Goal: Information Seeking & Learning: Learn about a topic

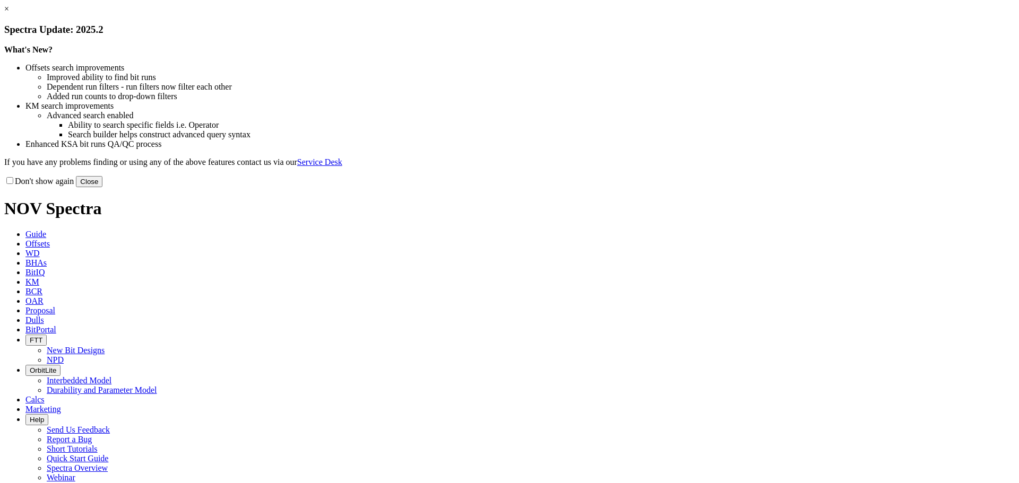
select select "New Bit Design"
click at [102, 187] on button "Close" at bounding box center [89, 181] width 27 height 11
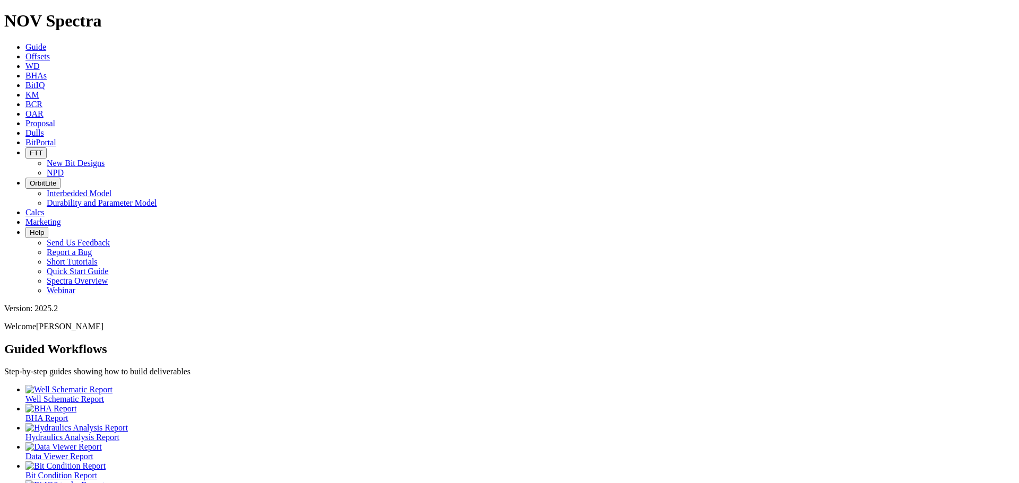
drag, startPoint x: 158, startPoint y: 16, endPoint x: 306, endPoint y: 86, distance: 163.3
click at [50, 52] on span "Offsets" at bounding box center [37, 56] width 24 height 9
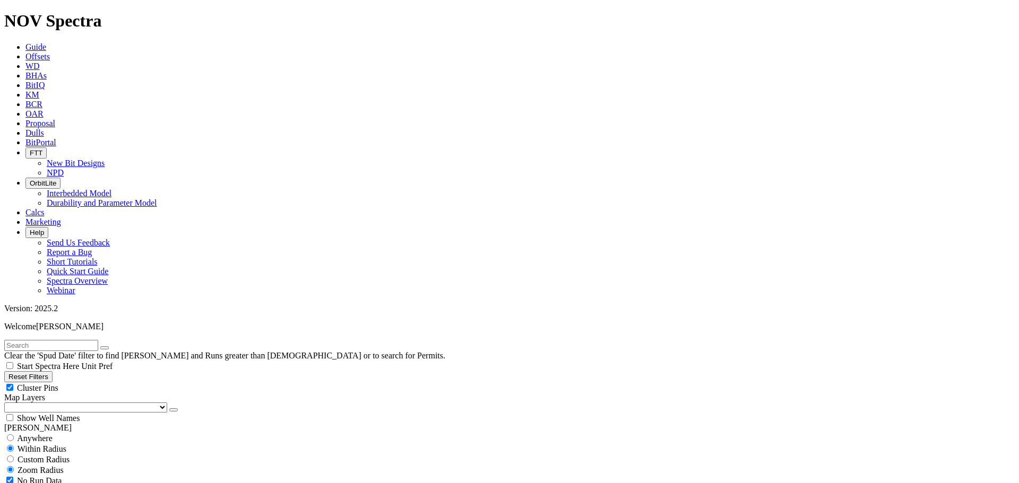
click at [71, 340] on input "text" at bounding box center [51, 345] width 94 height 11
type input "a317058"
click at [115, 348] on icon "submit" at bounding box center [115, 348] width 0 height 0
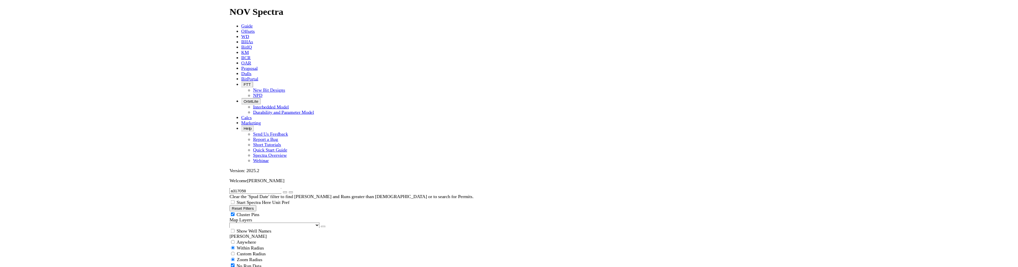
scroll to position [115, 0]
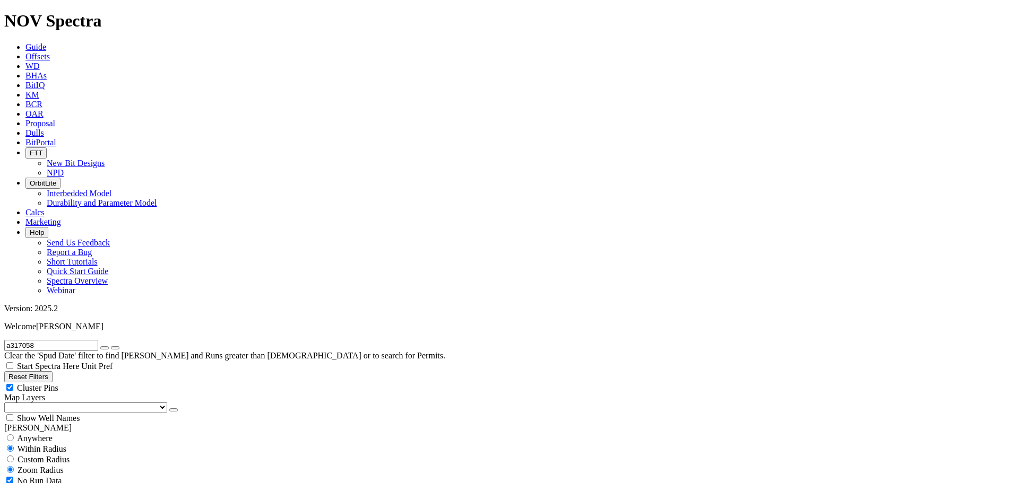
scroll to position [115, 0]
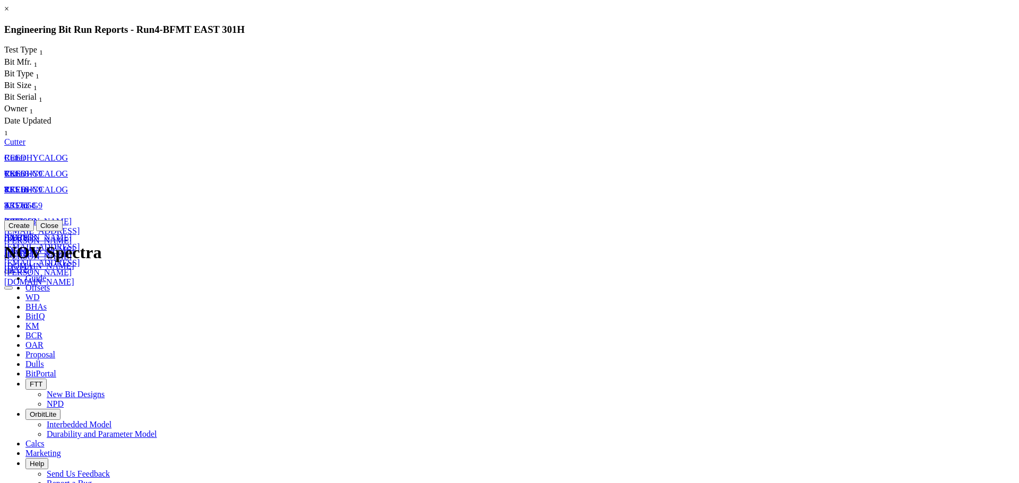
click at [68, 185] on span "REEDHYCALOG" at bounding box center [36, 189] width 64 height 9
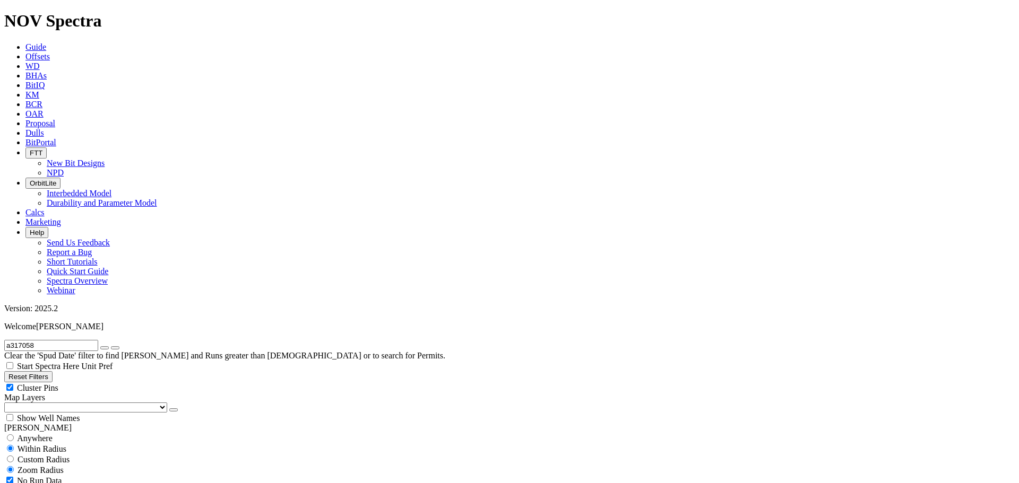
select select "Cutter"
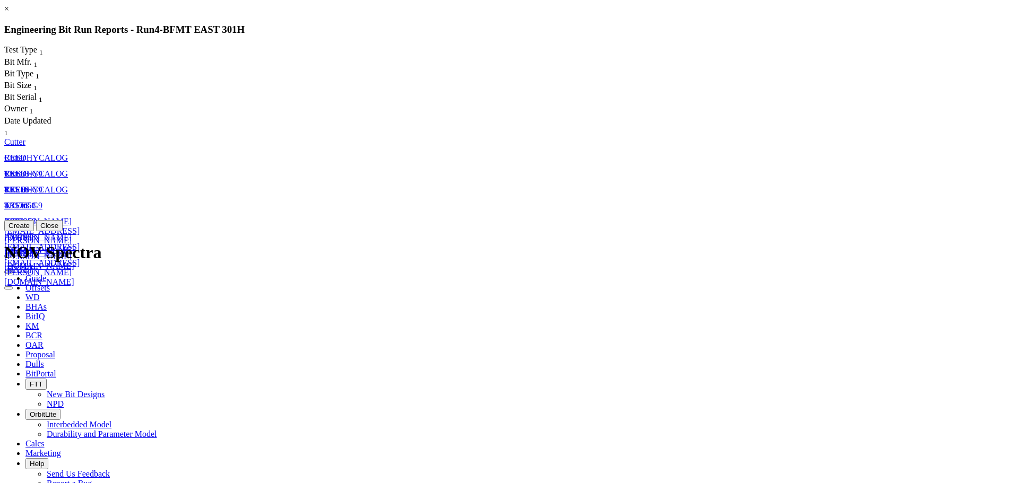
click at [8, 288] on icon "button" at bounding box center [8, 288] width 0 height 0
click at [68, 169] on span "REEDHYCALOG" at bounding box center [36, 173] width 64 height 9
select select "Cutter"
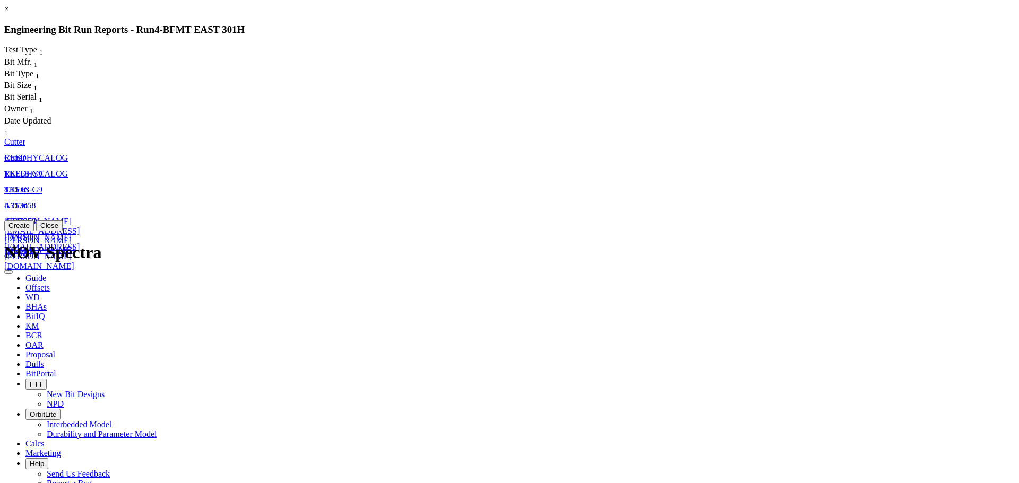
click at [28, 185] on link "8.75 in" at bounding box center [15, 189] width 23 height 9
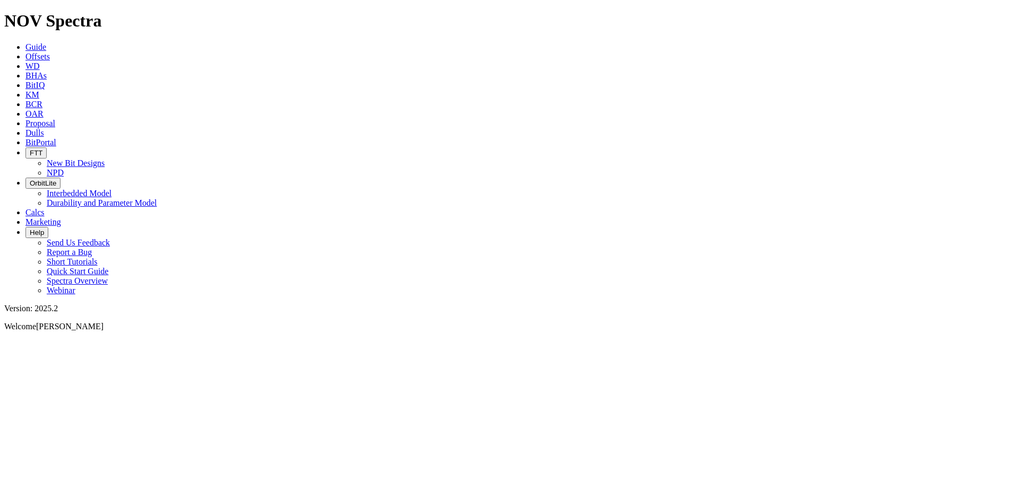
select select "Cutter"
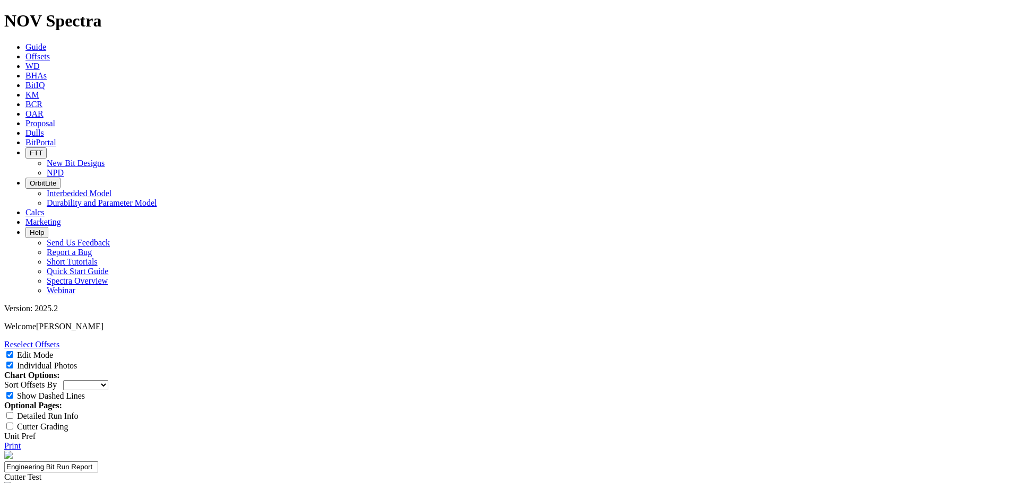
scroll to position [124, 0]
drag, startPoint x: 605, startPoint y: 246, endPoint x: 579, endPoint y: 246, distance: 26.5
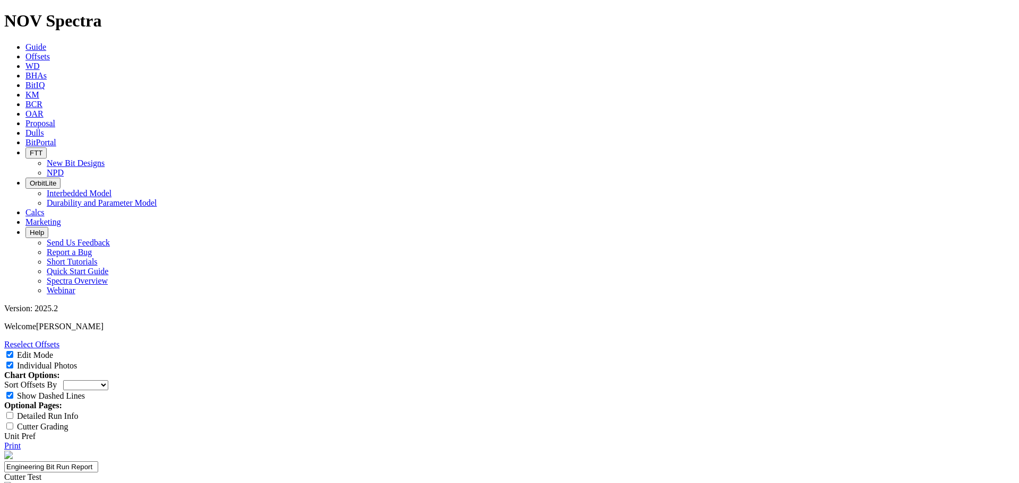
type input "140 fph"
drag, startPoint x: 553, startPoint y: 310, endPoint x: 541, endPoint y: 311, distance: 12.2
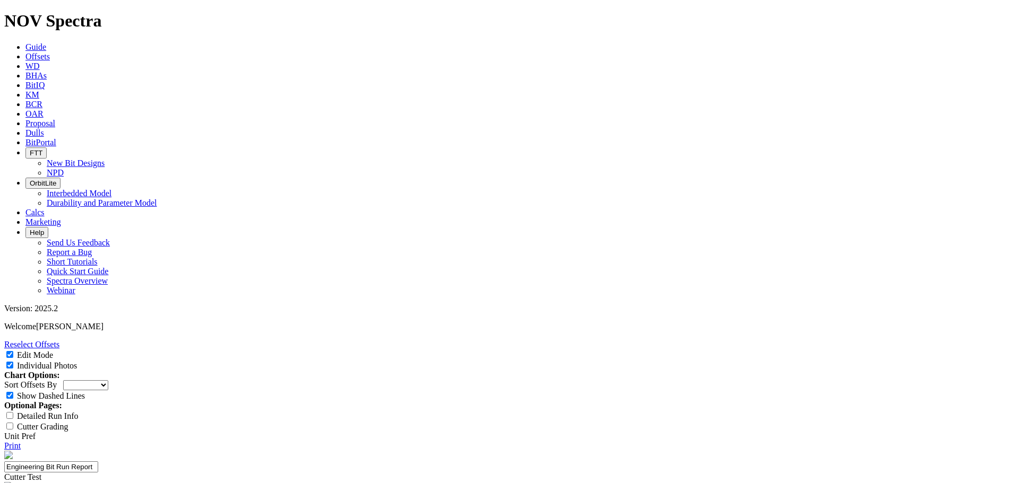
type textarea "It was an fair run for the area & operator, not the fastest, but relevant and i…"
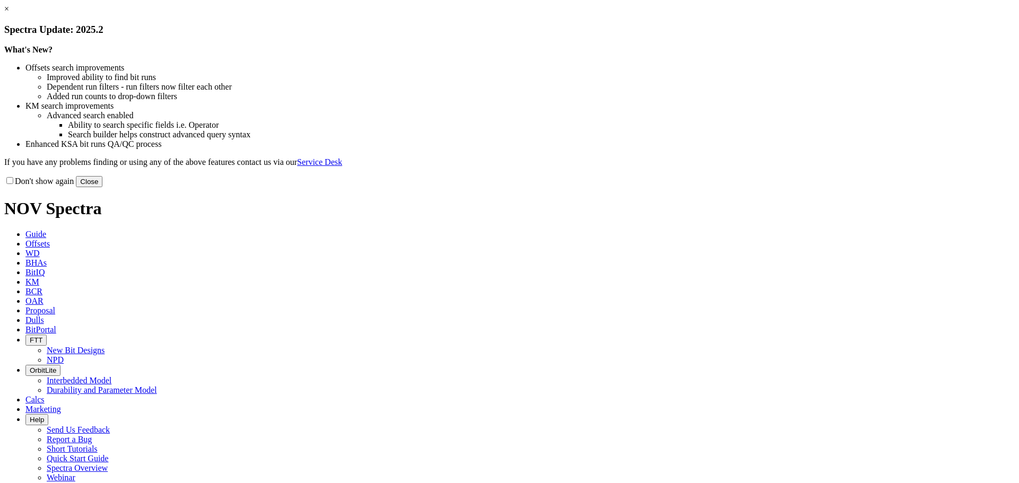
drag, startPoint x: 719, startPoint y: 291, endPoint x: 690, endPoint y: 277, distance: 32.1
click at [102, 187] on button "Close" at bounding box center [89, 181] width 27 height 11
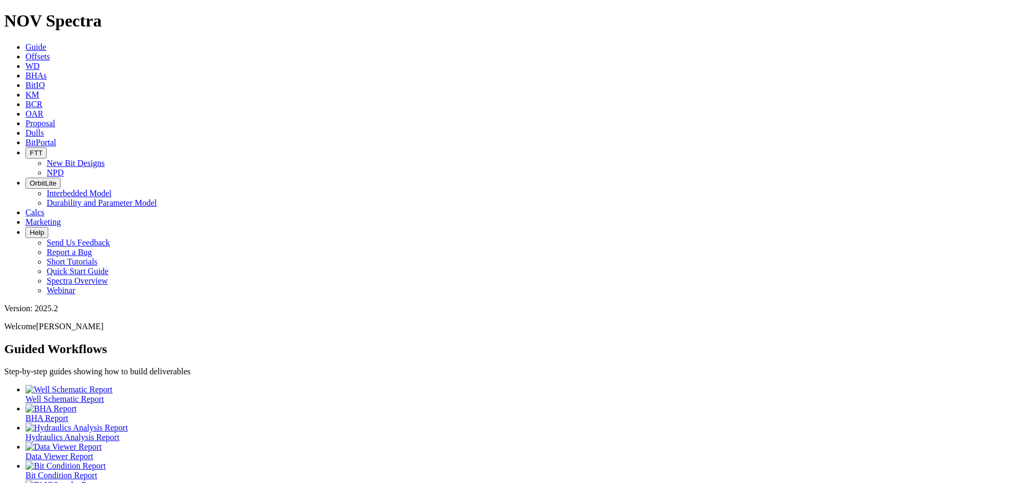
click at [50, 52] on span "Offsets" at bounding box center [37, 56] width 24 height 9
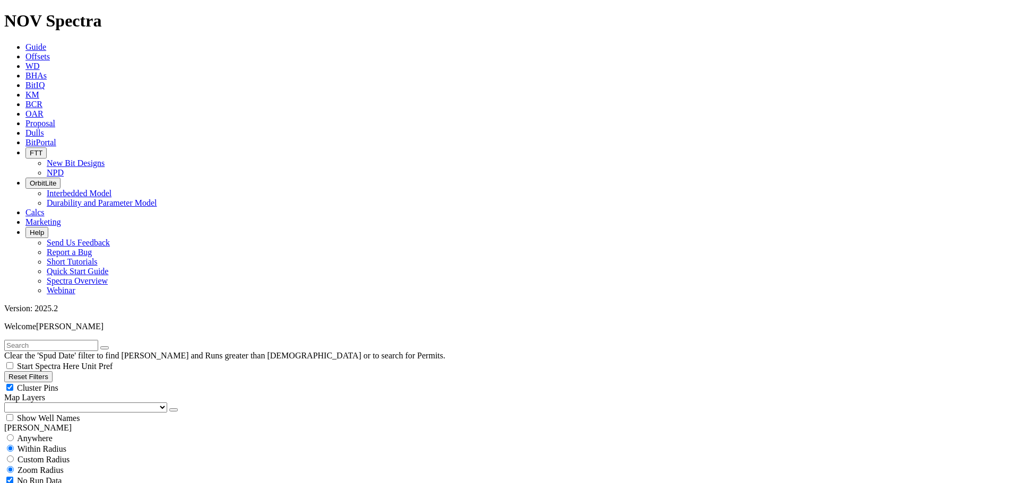
click at [66, 340] on input "text" at bounding box center [51, 345] width 94 height 11
type input "a310776"
click at [106, 382] on div "Cluster Pins" at bounding box center [509, 387] width 1010 height 11
checkbox input "false"
click at [57, 403] on select "US Counties Alberta, CA Townships British Columbia, CA Townships British Columb…" at bounding box center [85, 408] width 163 height 10
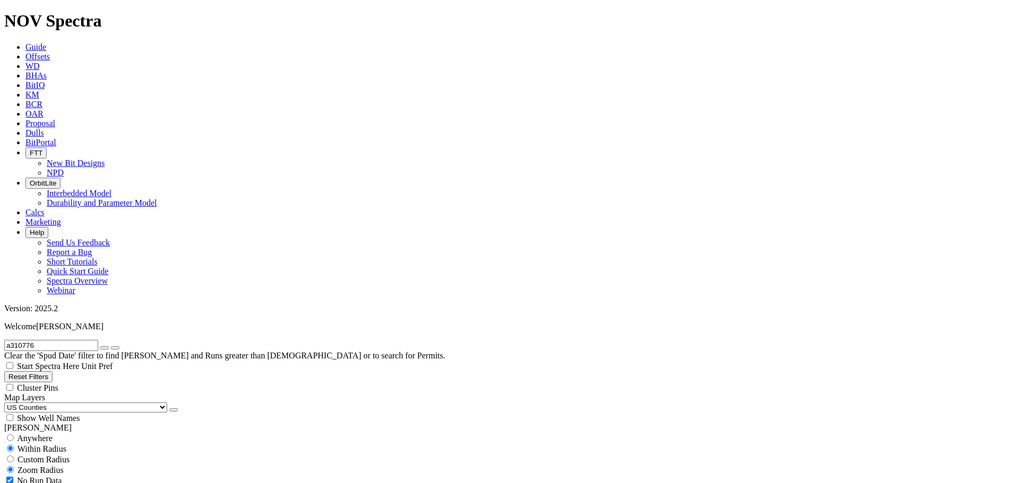
click at [8, 403] on select "US Counties Alberta, CA Townships British Columbia, CA Townships British Columb…" at bounding box center [85, 408] width 163 height 10
drag, startPoint x: 53, startPoint y: 50, endPoint x: 2, endPoint y: 45, distance: 51.2
click at [4, 340] on form "a310776" at bounding box center [509, 345] width 1010 height 11
type input "F"
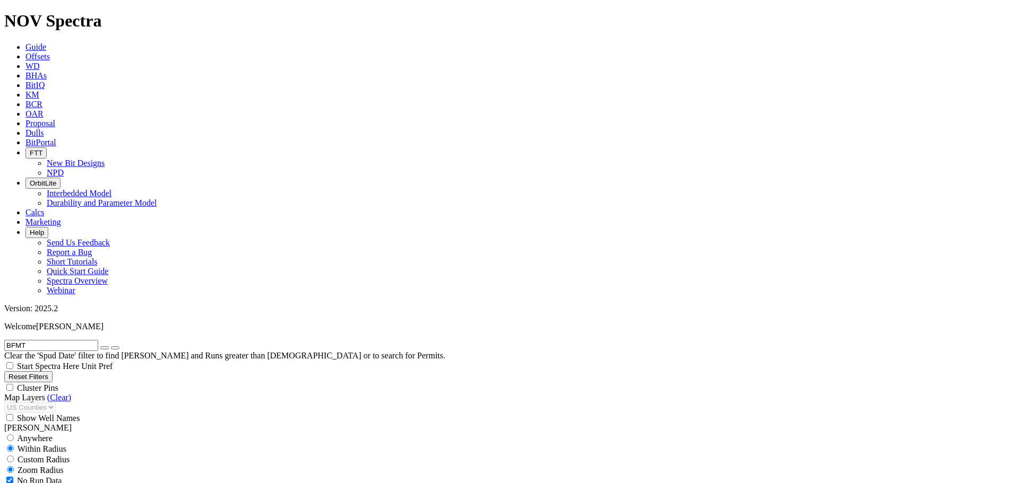
scroll to position [248, 0]
type input "BFMT"
select select "8.75"
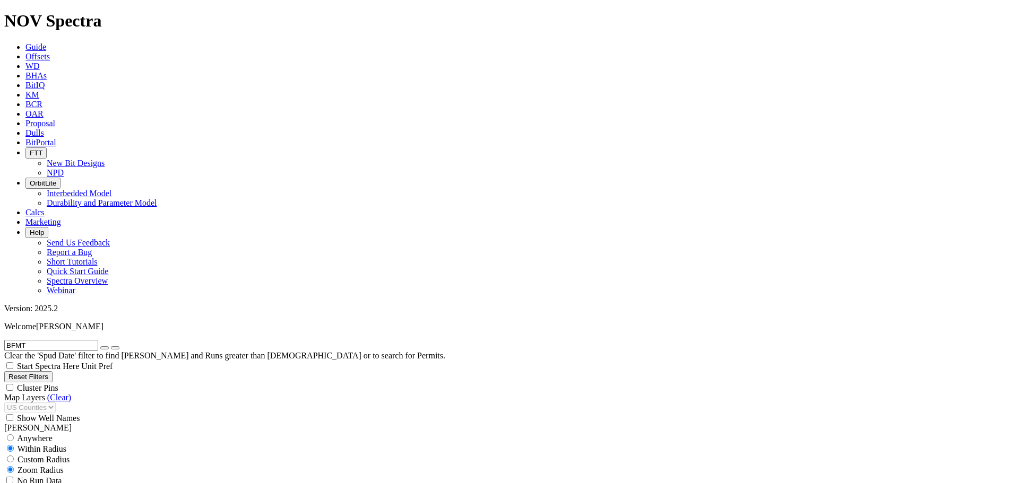
checkbox input "false"
select select "? number:8.75 ?"
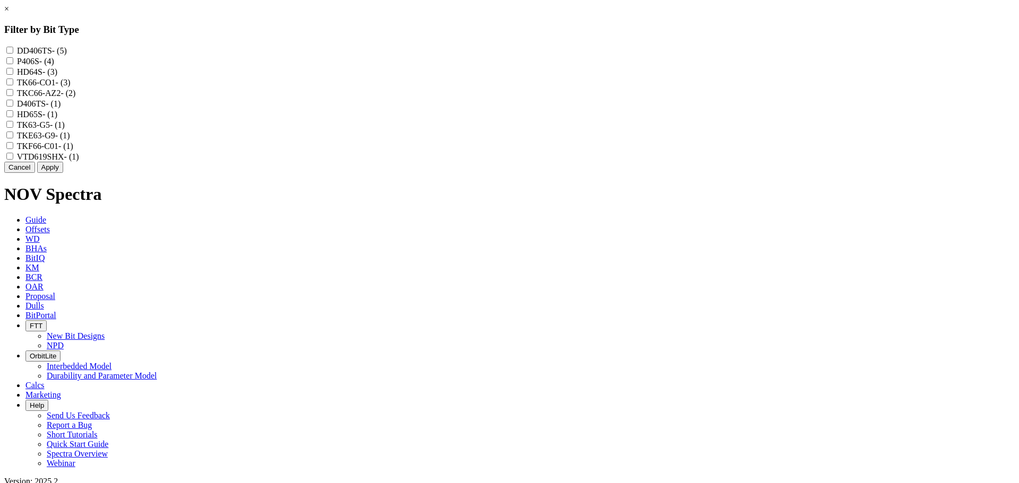
click at [13, 85] on input "TK66-CO1 - (3)" at bounding box center [9, 82] width 7 height 7
checkbox input "true"
click at [63, 173] on button "Apply" at bounding box center [50, 167] width 26 height 11
select select "? object:11433 ?"
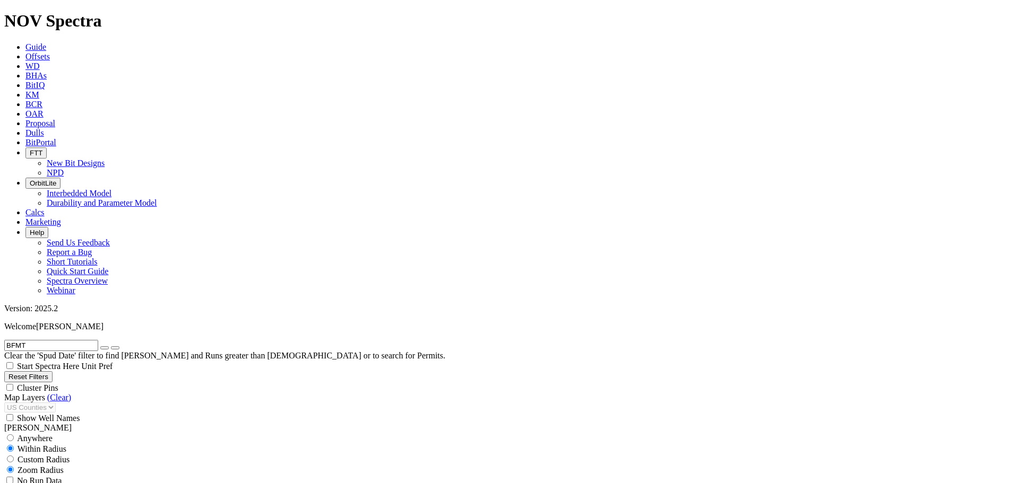
select select
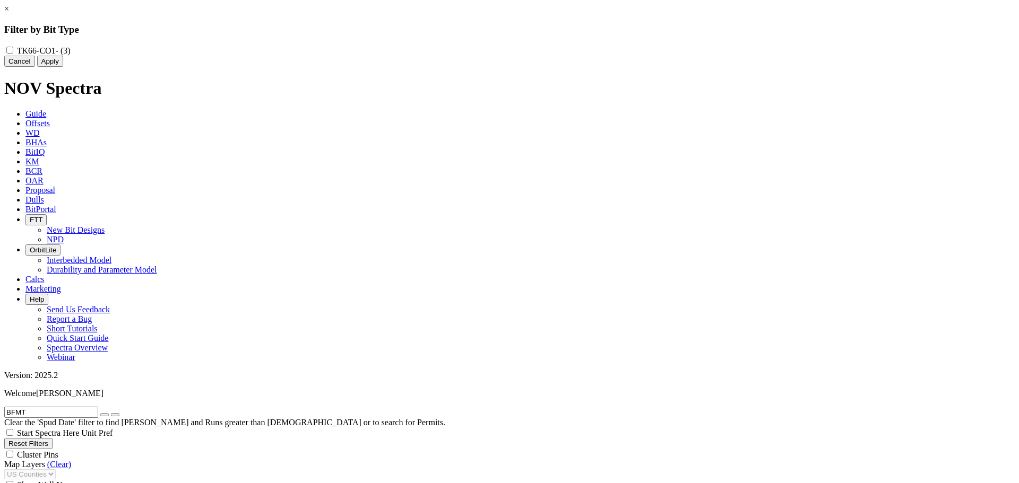
click at [35, 67] on button "Cancel" at bounding box center [19, 61] width 31 height 11
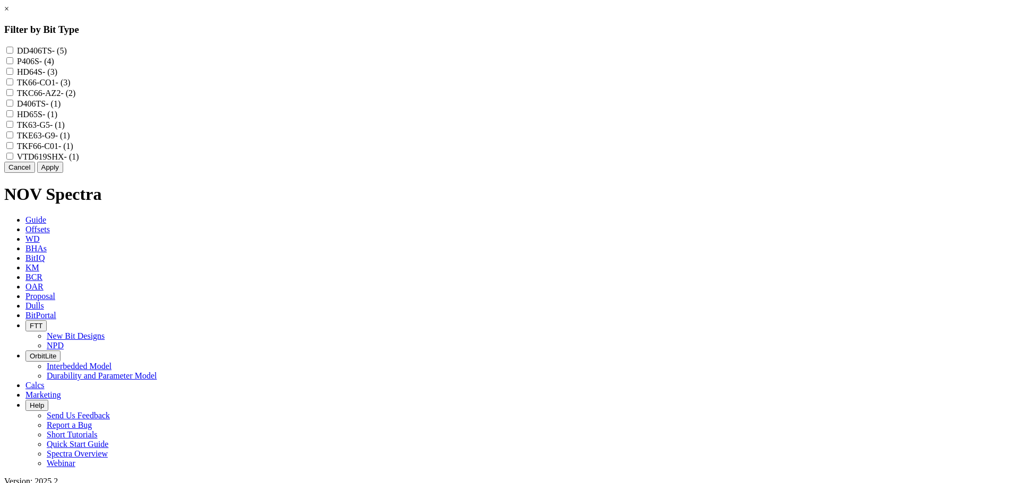
click at [13, 85] on input "TK66-CO1 - (3)" at bounding box center [9, 82] width 7 height 7
checkbox input "true"
click at [13, 149] on input "TKF66-C01 - (1)" at bounding box center [9, 145] width 7 height 7
checkbox input "true"
click at [63, 173] on button "Apply" at bounding box center [50, 167] width 26 height 11
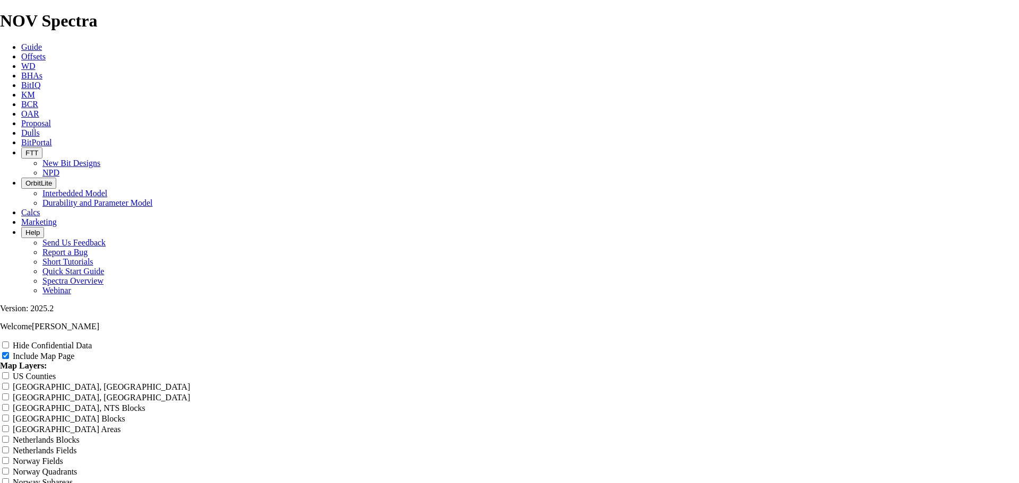
scroll to position [1609, 0]
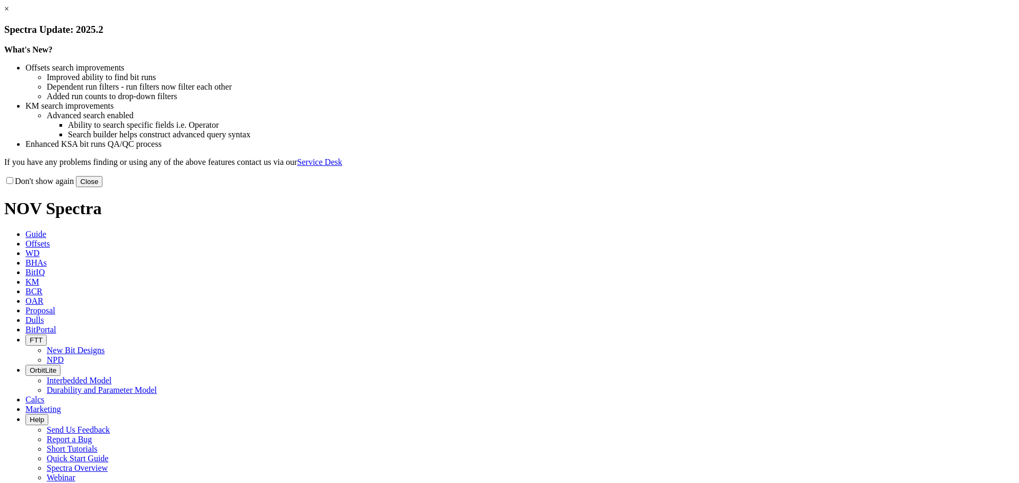
click at [102, 187] on button "Close" at bounding box center [89, 181] width 27 height 11
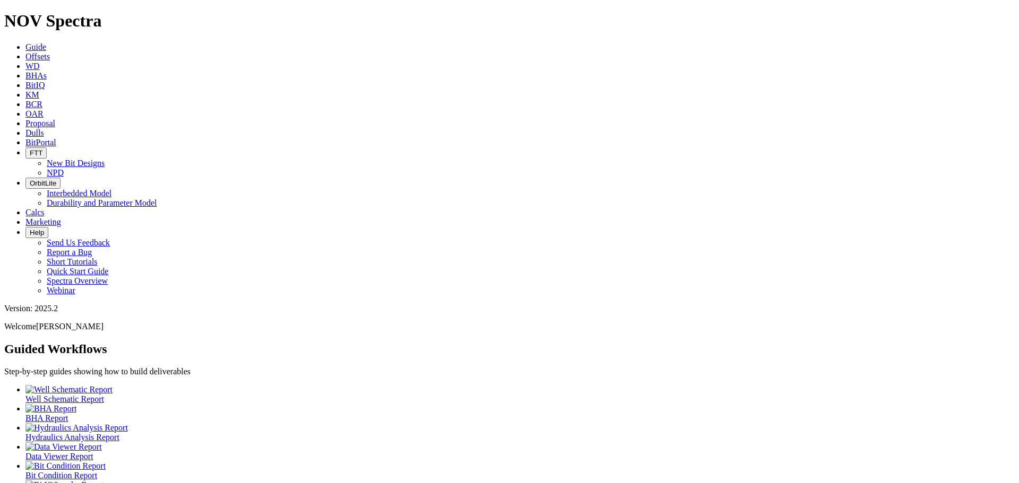
click at [50, 52] on span "Offsets" at bounding box center [37, 56] width 24 height 9
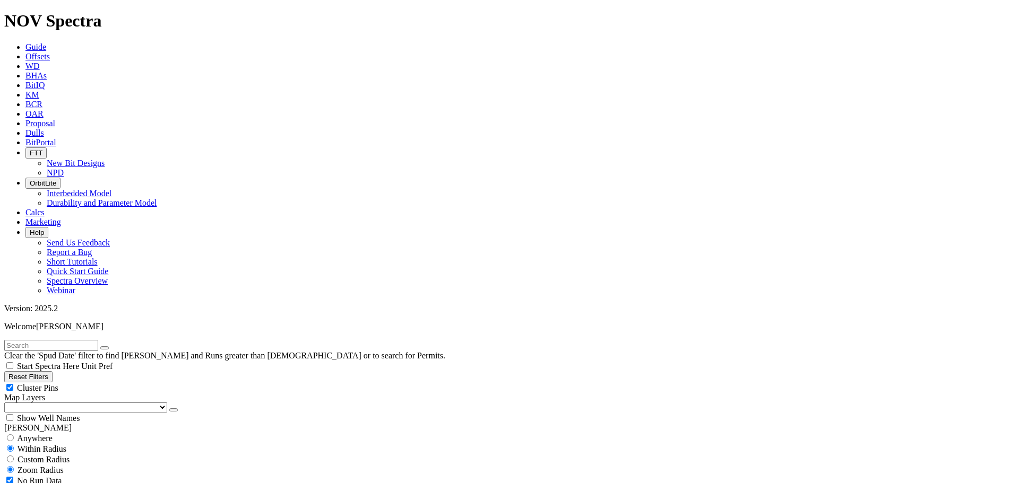
click at [68, 340] on input "text" at bounding box center [51, 345] width 94 height 11
type input "a317"
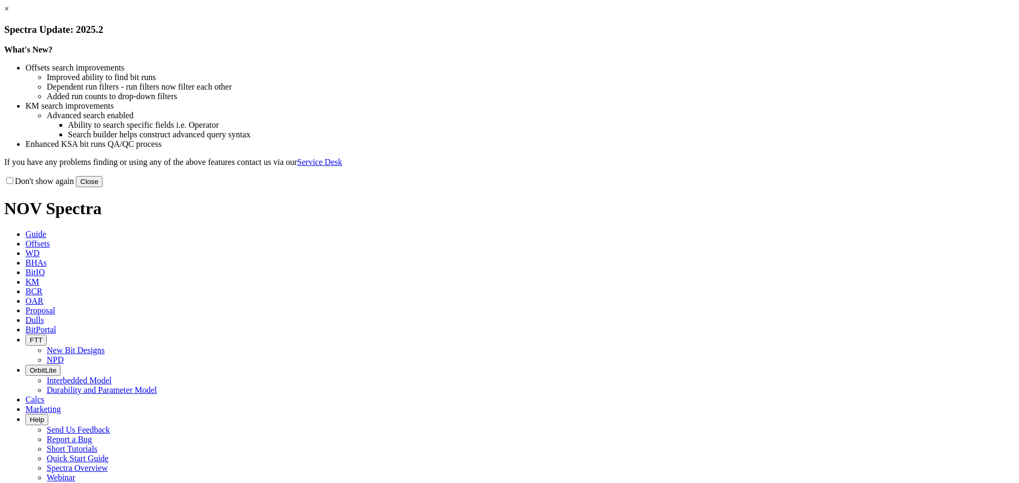
drag, startPoint x: 706, startPoint y: 295, endPoint x: 664, endPoint y: 273, distance: 47.5
click at [706, 187] on div "Don't show again Close" at bounding box center [509, 182] width 1010 height 12
click at [102, 187] on button "Close" at bounding box center [89, 181] width 27 height 11
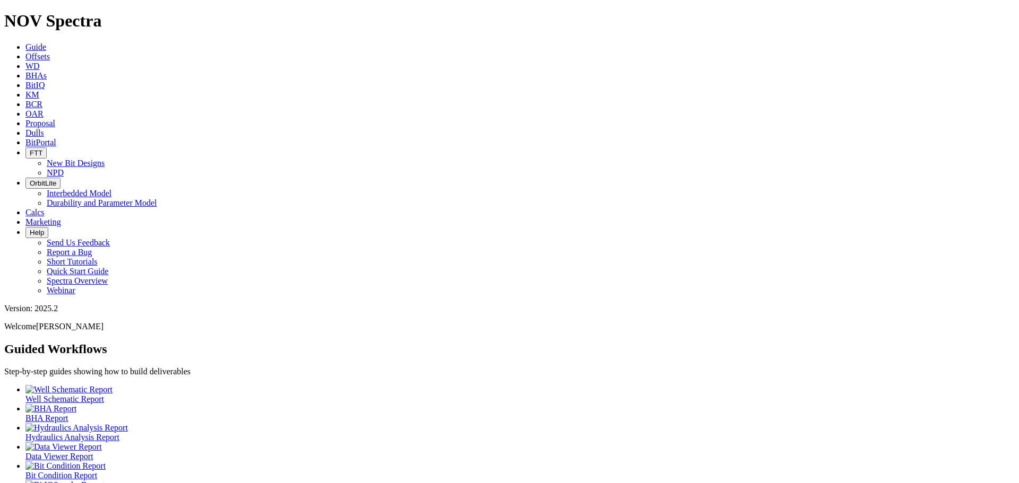
click at [44, 128] on span "Dulls" at bounding box center [34, 132] width 19 height 9
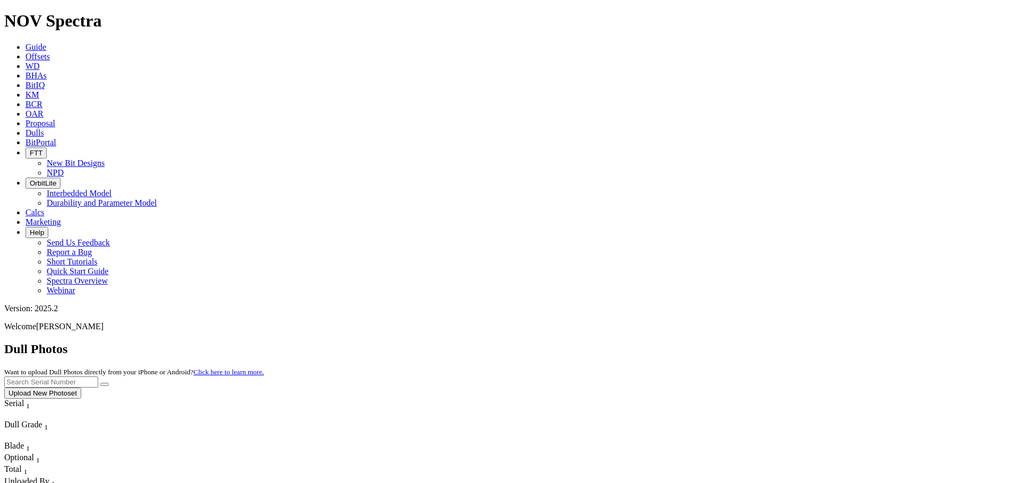
click at [98, 377] on input "text" at bounding box center [51, 382] width 94 height 11
type input "a317058"
click at [105, 385] on icon "submit" at bounding box center [105, 385] width 0 height 0
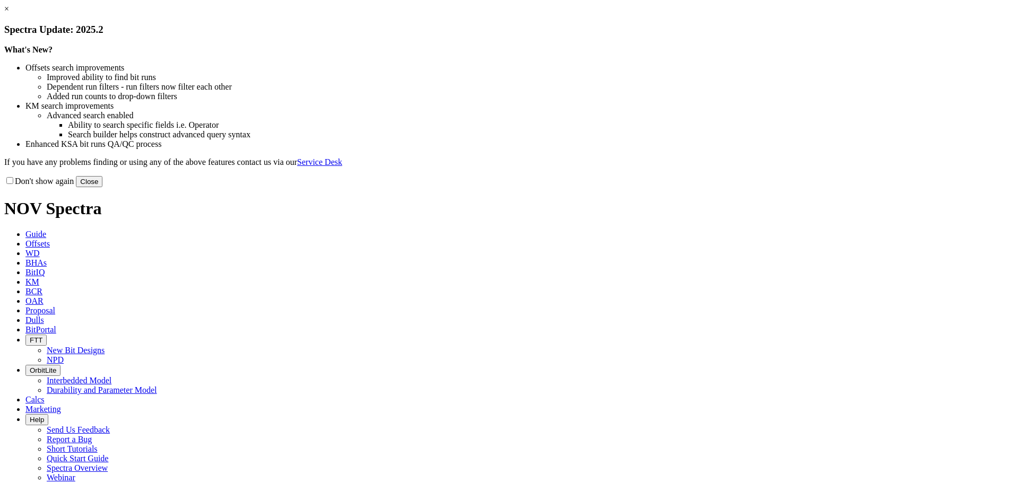
click at [102, 187] on button "Close" at bounding box center [89, 181] width 27 height 11
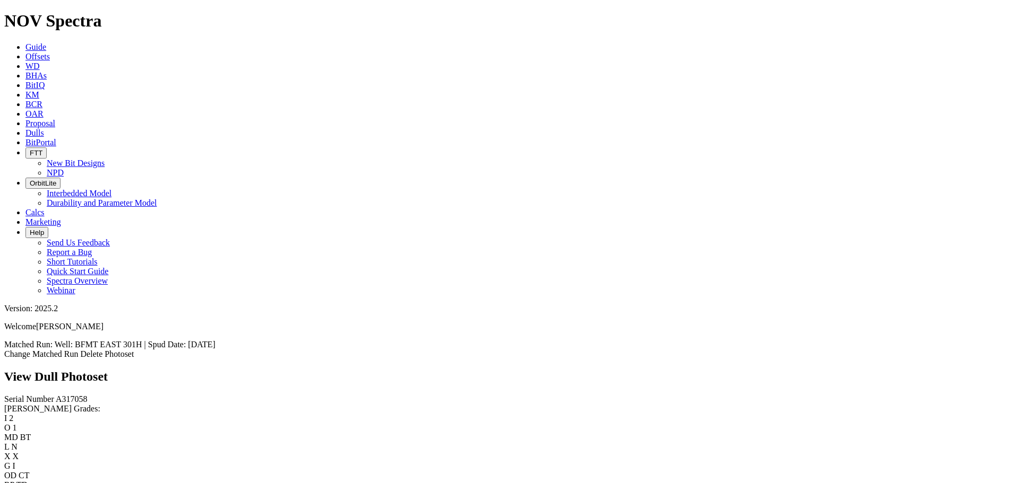
click at [98, 445] on select "No lost, worn or damaged cutters 0 1 2 3 4 5 6 7 8 No diamond table left on any…" at bounding box center [63, 450] width 119 height 10
select select "number:2"
click at [75, 445] on select "No lost, worn or damaged cutters 0 1 2 3 4 5 6 7 8 No diamond table left on any…" at bounding box center [63, 450] width 119 height 10
select select "number:2"
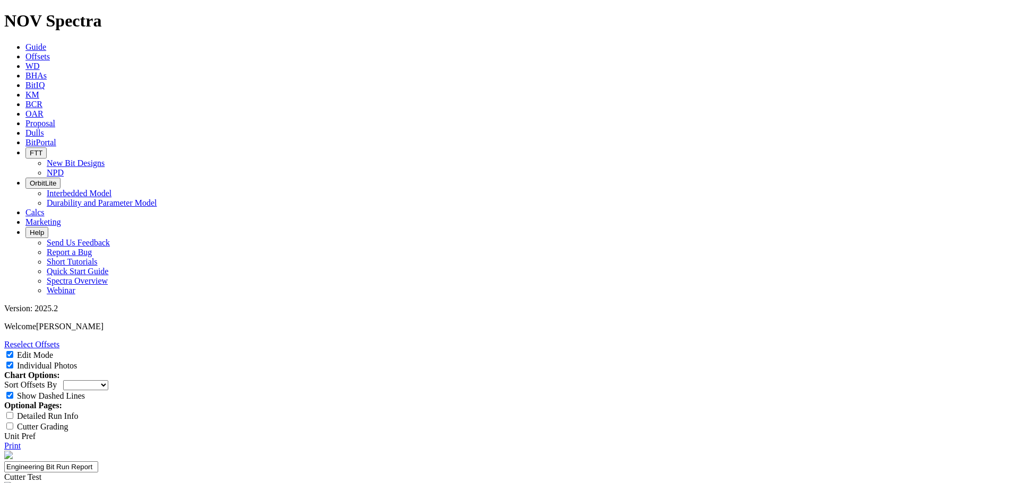
select select "Cutter"
select select "string:BT"
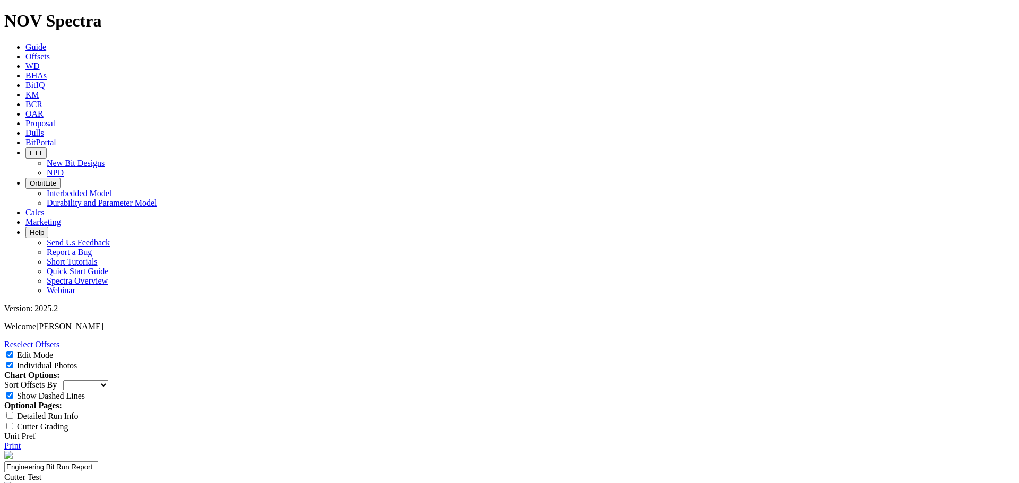
select select "string:BT"
select select "string:N"
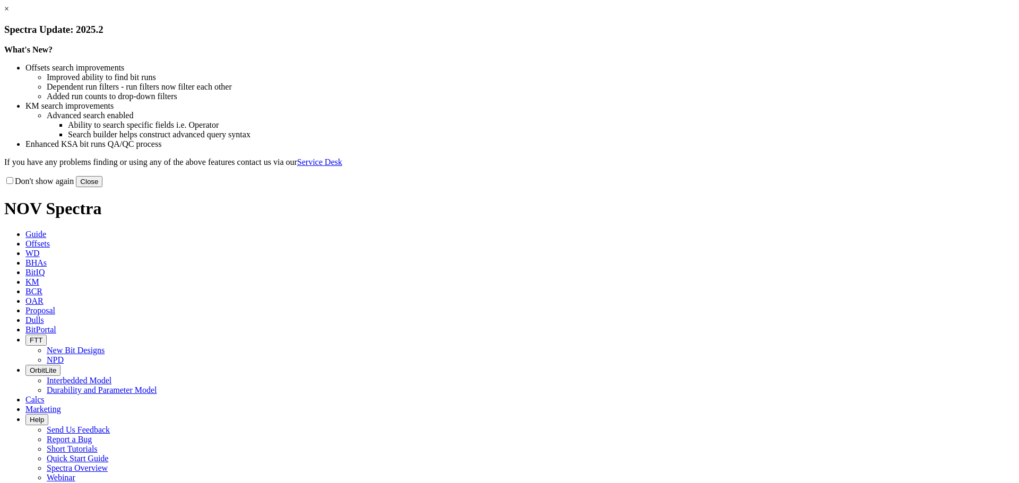
click at [102, 187] on button "Close" at bounding box center [89, 181] width 27 height 11
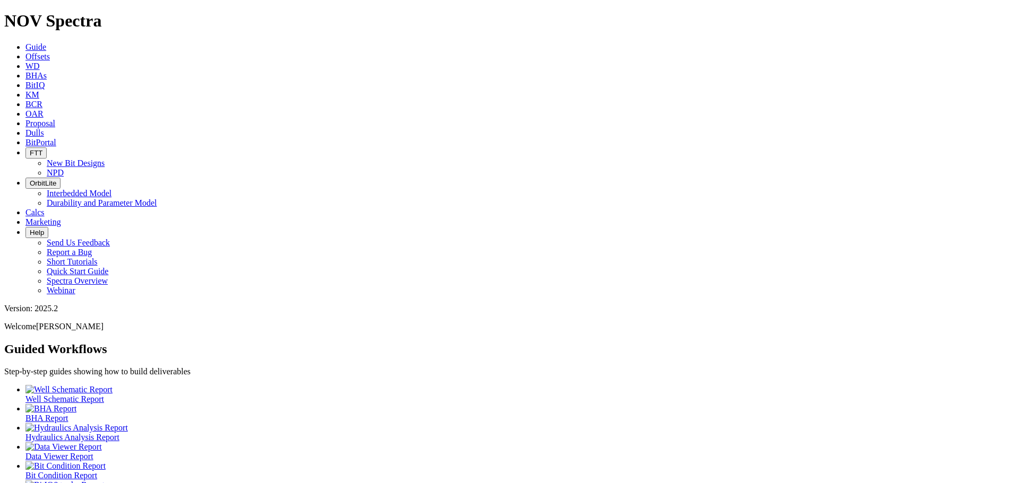
click at [50, 52] on span "Offsets" at bounding box center [37, 56] width 24 height 9
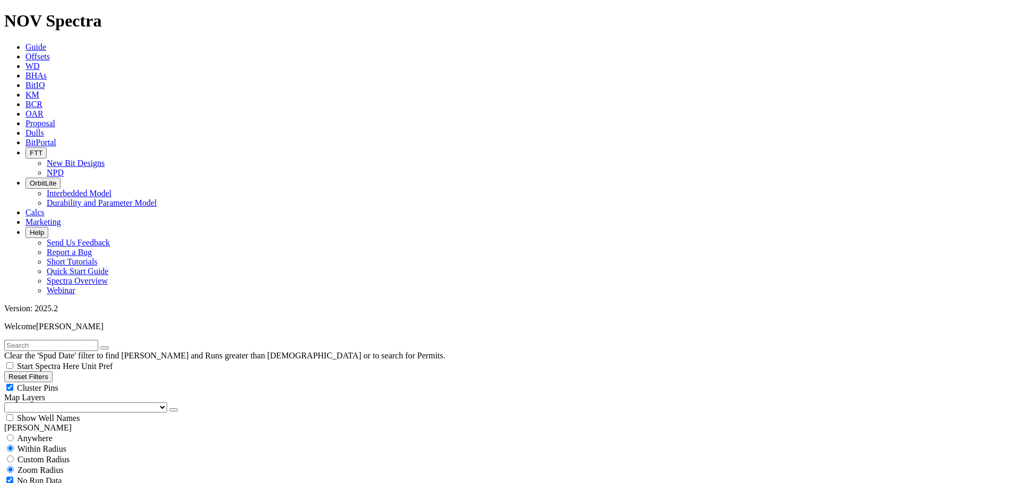
click at [49, 340] on input "text" at bounding box center [51, 345] width 94 height 11
type input "[PERSON_NAME]"
click at [105, 382] on div "Cluster Pins" at bounding box center [509, 387] width 1010 height 11
checkbox input "false"
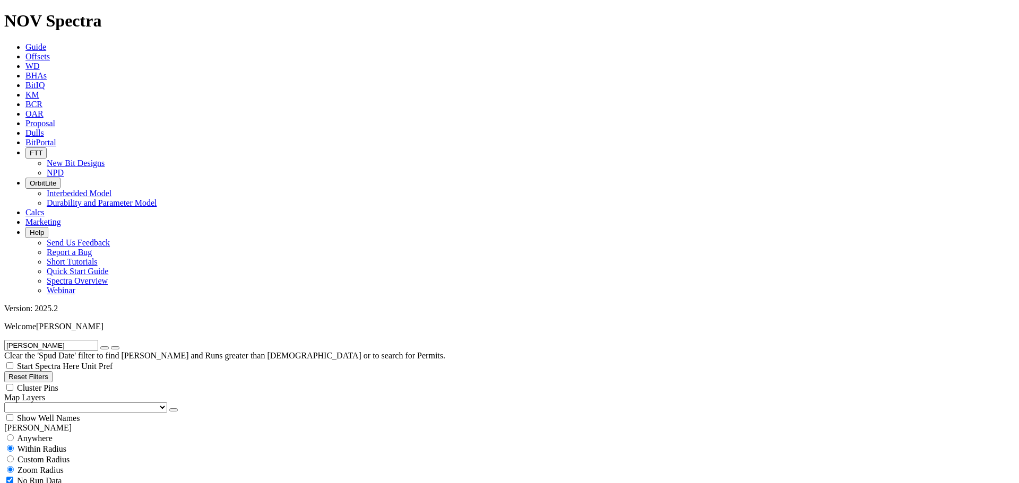
click at [64, 403] on select "US Counties [GEOGRAPHIC_DATA], [GEOGRAPHIC_DATA] [GEOGRAPHIC_DATA], [GEOGRAPHIC…" at bounding box center [85, 408] width 163 height 10
click at [8, 403] on select "US Counties [GEOGRAPHIC_DATA], [GEOGRAPHIC_DATA] [GEOGRAPHIC_DATA], [GEOGRAPHIC…" at bounding box center [85, 408] width 163 height 10
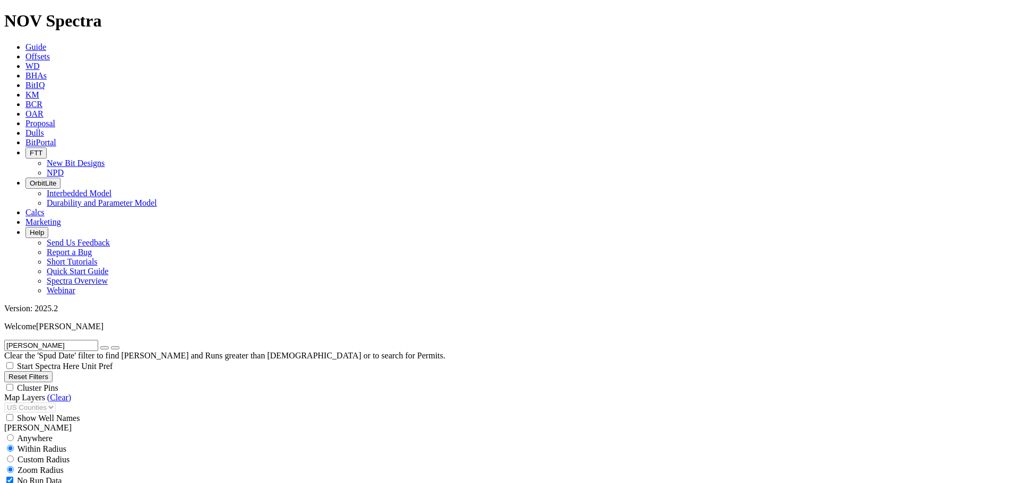
click at [109, 346] on button "button" at bounding box center [104, 347] width 8 height 3
select select "8.75"
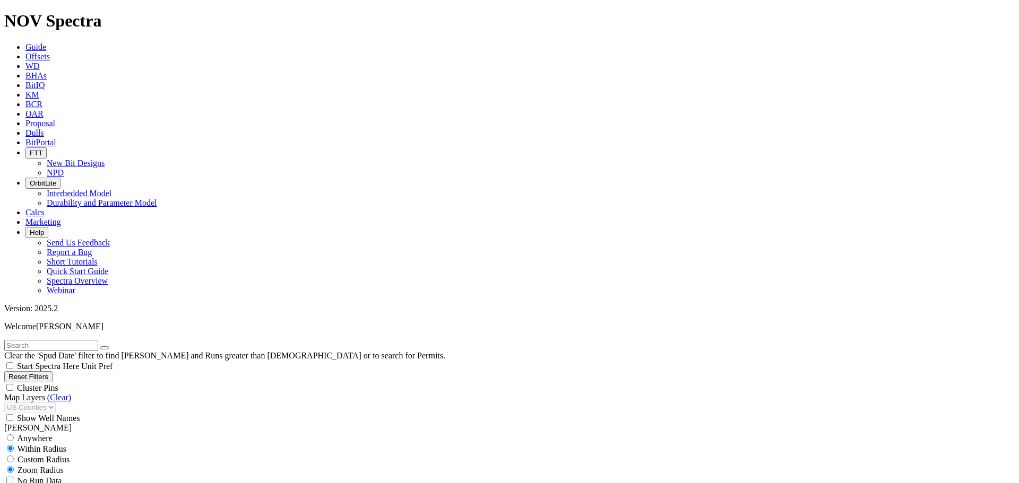
checkbox input "false"
select select "? number:8.75 ?"
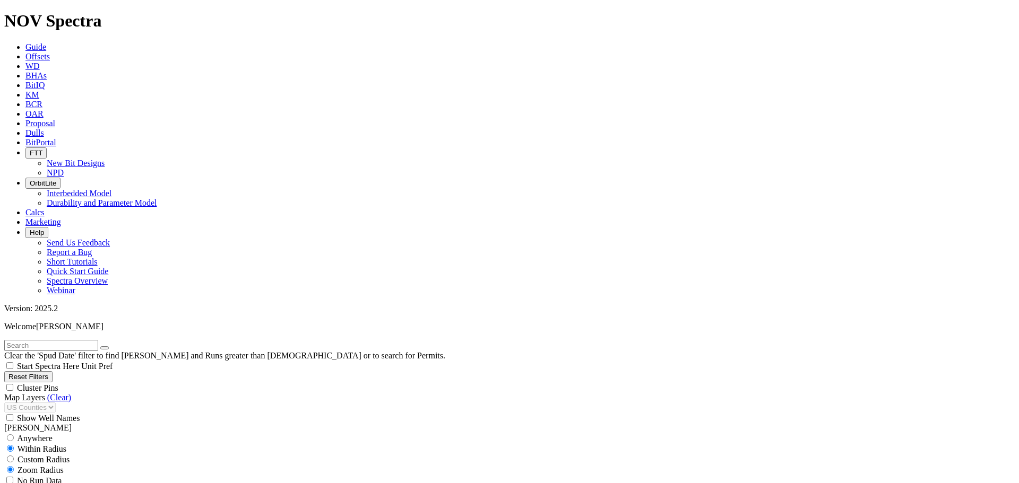
type input "11000"
type input "12"
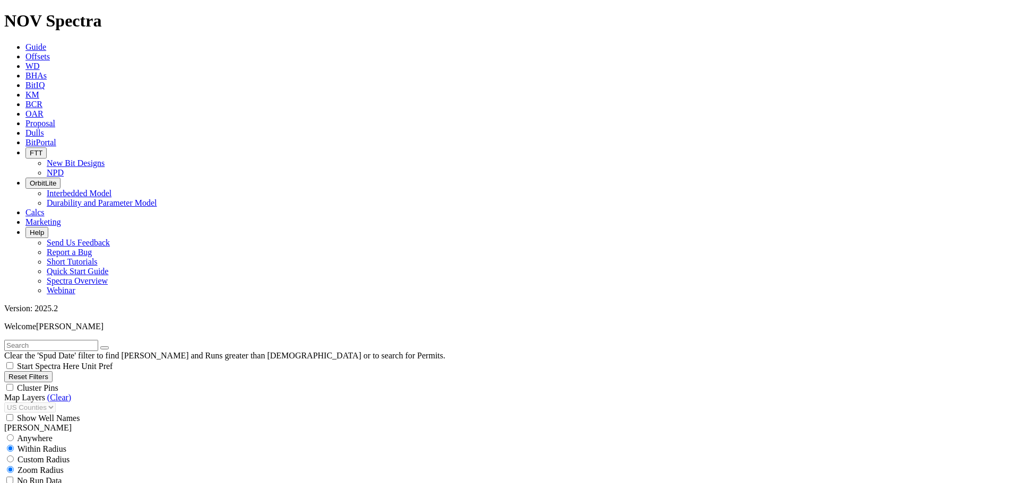
type input "11000000"
drag, startPoint x: 64, startPoint y: 312, endPoint x: 92, endPoint y: 319, distance: 28.3
type input "11000"
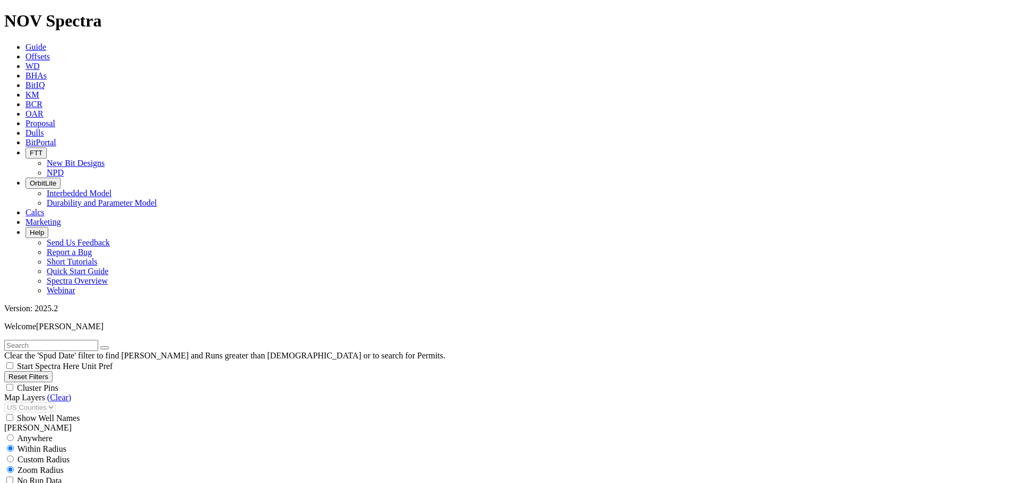
scroll to position [195, 0]
type input "12000"
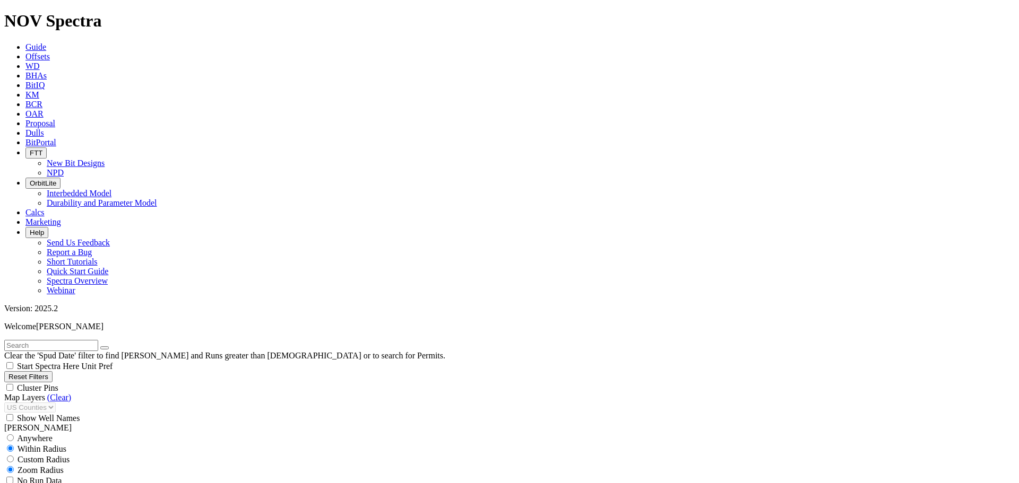
type input "5000"
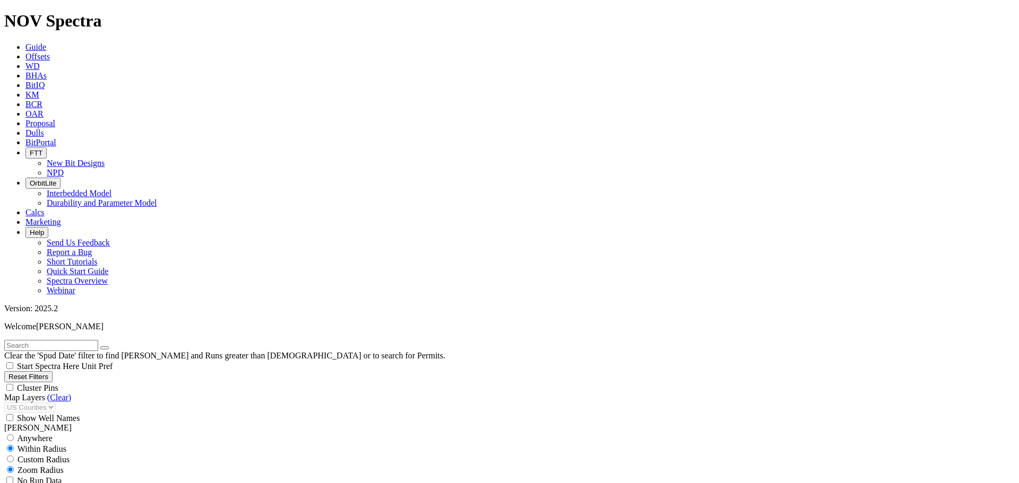
scroll to position [695, 0]
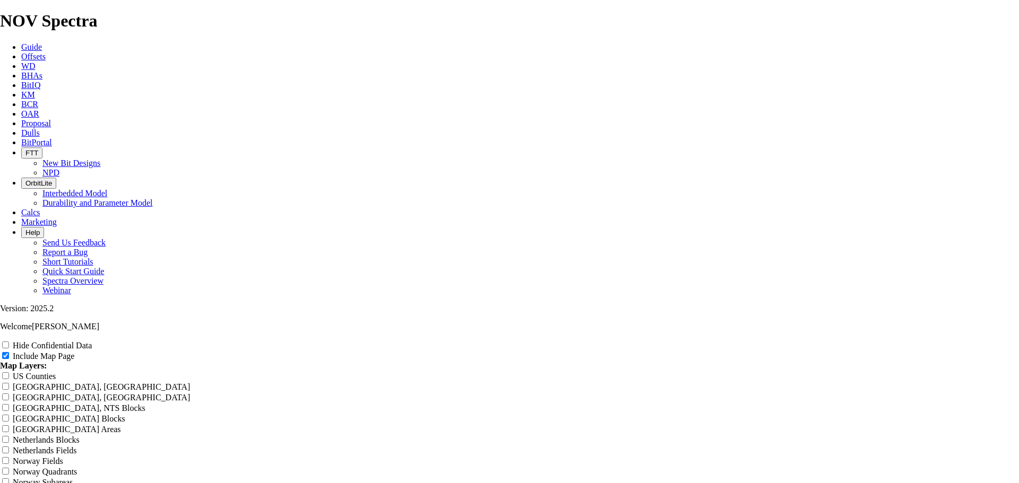
scroll to position [1362, 0]
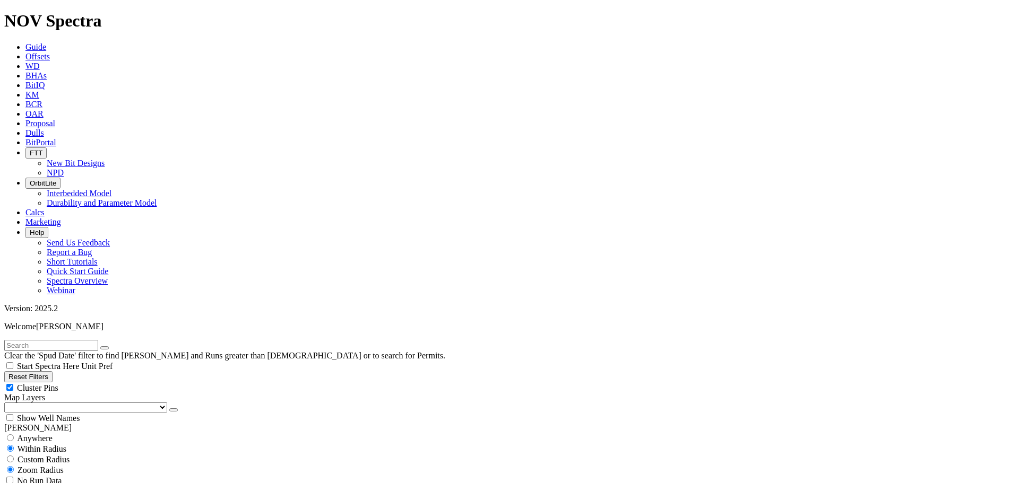
scroll to position [390, 0]
click at [107, 382] on div "Cluster Pins" at bounding box center [509, 387] width 1010 height 11
checkbox input "false"
click at [64, 403] on select "US Counties Alberta, CA Townships British Columbia, CA Townships British Columb…" at bounding box center [85, 408] width 163 height 10
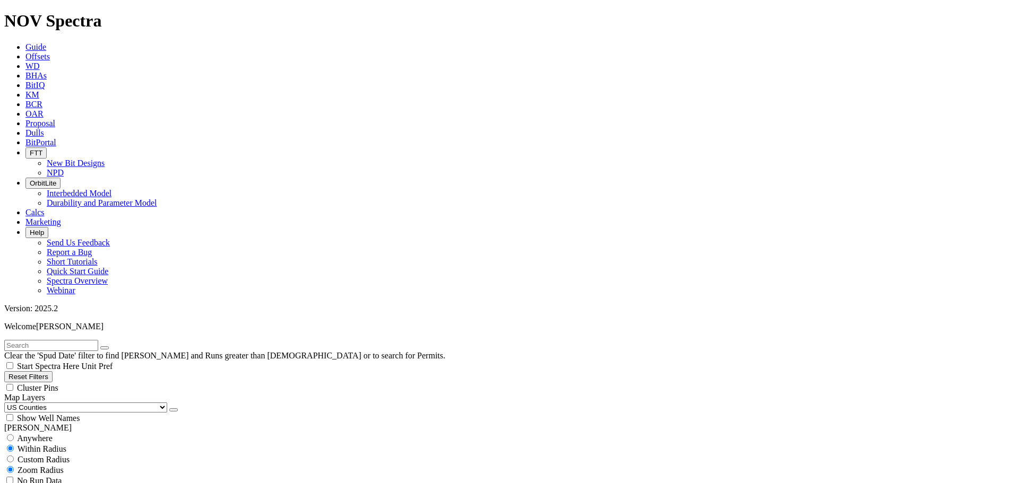
click at [8, 403] on select "US Counties Alberta, CA Townships British Columbia, CA Townships British Columb…" at bounding box center [85, 408] width 163 height 10
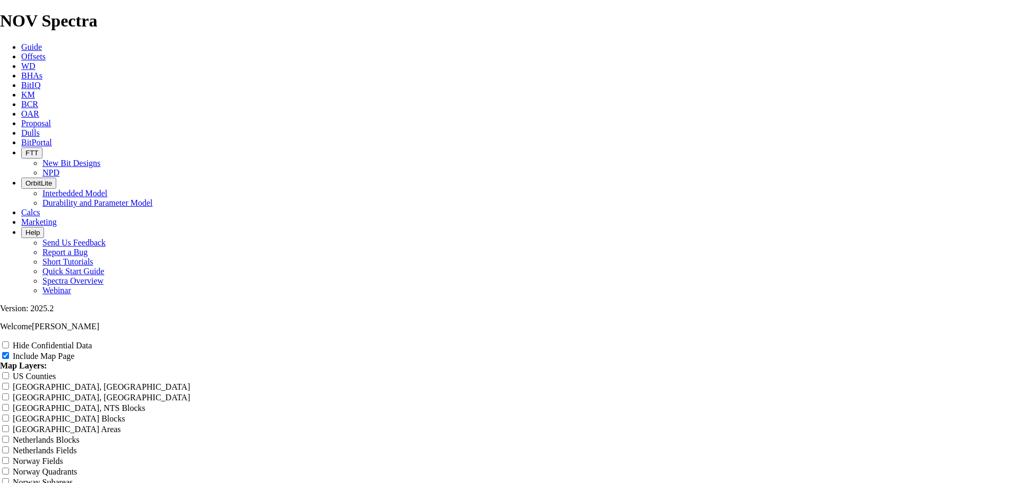
scroll to position [1362, 0]
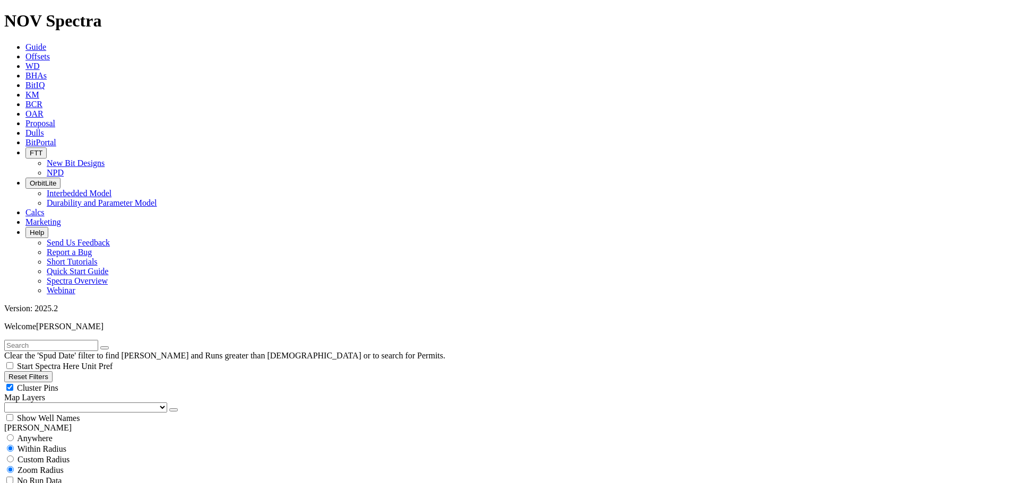
scroll to position [124, 0]
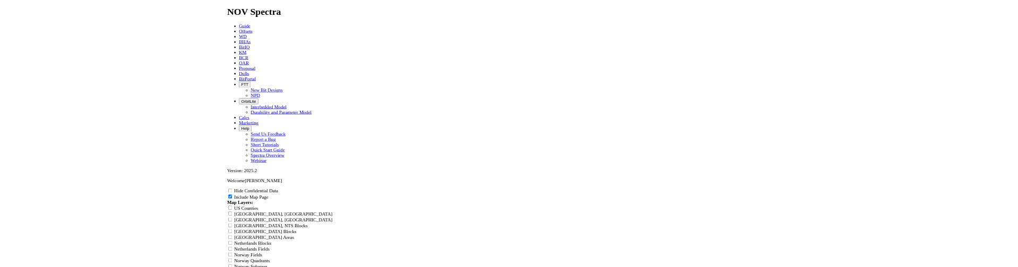
scroll to position [1362, 0]
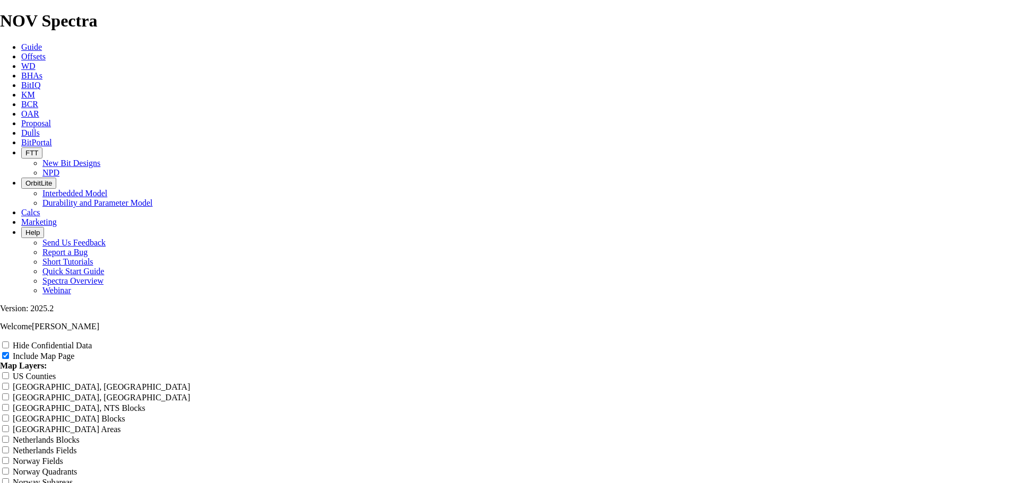
drag, startPoint x: 517, startPoint y: 122, endPoint x: 517, endPoint y: 176, distance: 53.6
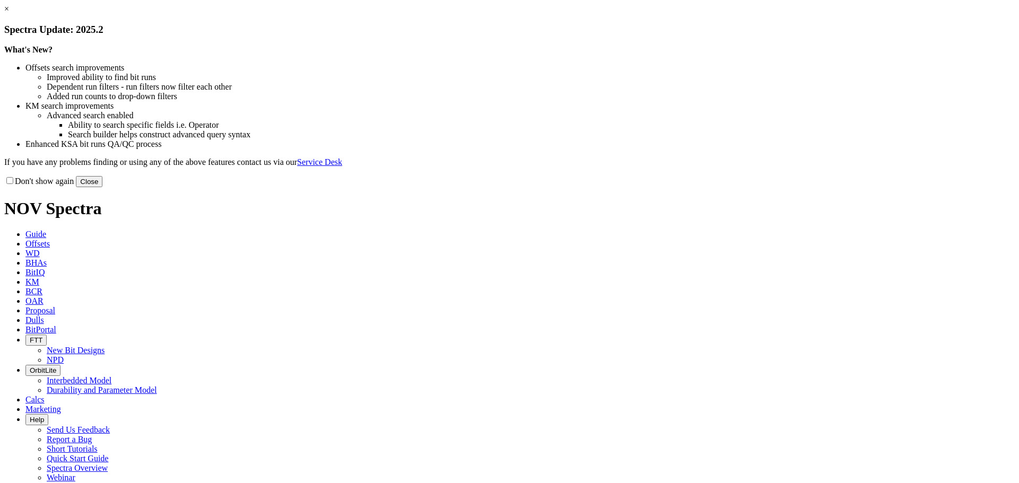
click at [102, 187] on button "Close" at bounding box center [89, 181] width 27 height 11
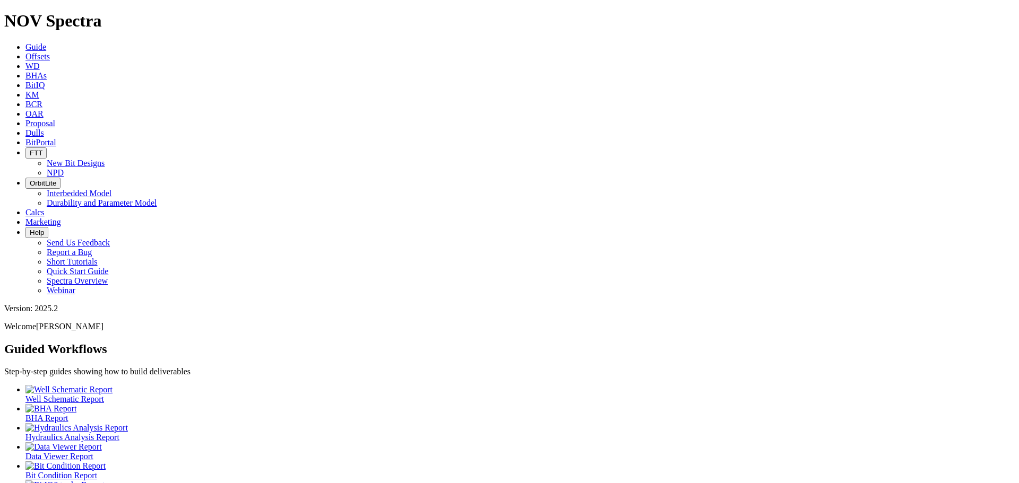
drag, startPoint x: 438, startPoint y: 14, endPoint x: 416, endPoint y: 23, distance: 23.5
click at [25, 128] on icon at bounding box center [25, 132] width 0 height 9
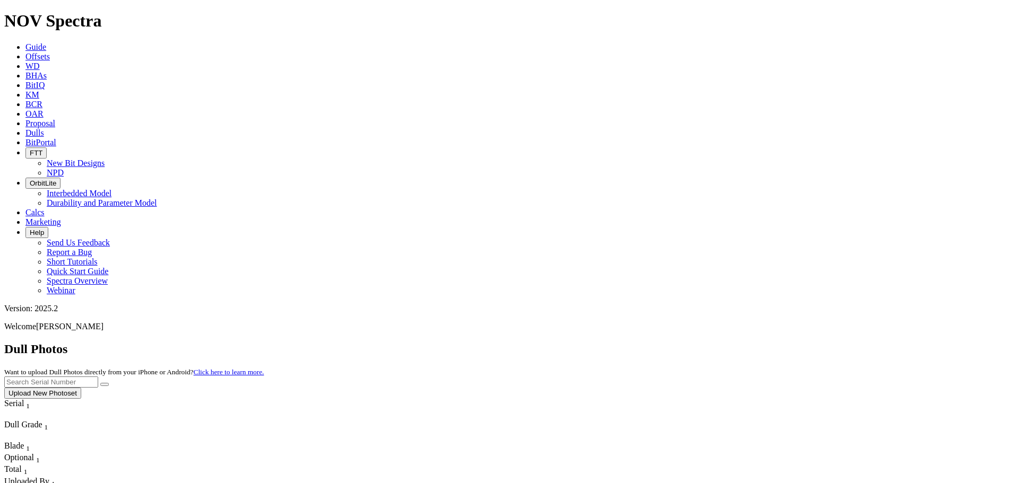
click at [81, 388] on button "Upload New Photoset" at bounding box center [42, 393] width 77 height 11
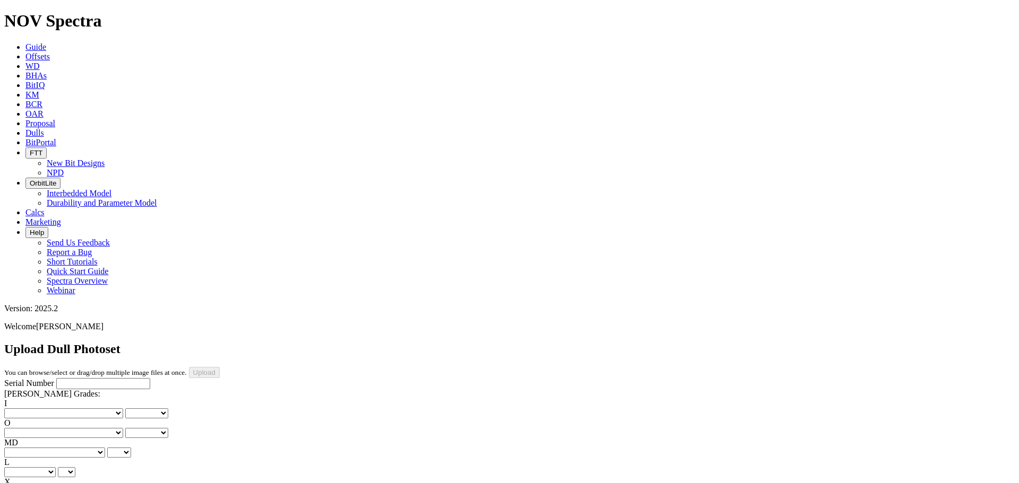
click at [60, 378] on input "Serial Number" at bounding box center [103, 383] width 94 height 11
type input "A318917"
